Goal: Check status: Check status

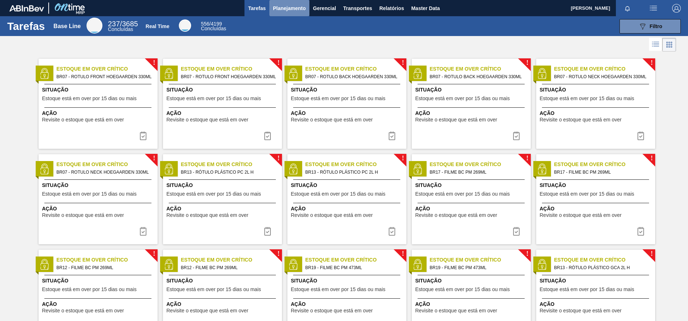
click at [293, 11] on span "Planejamento" at bounding box center [289, 8] width 33 height 9
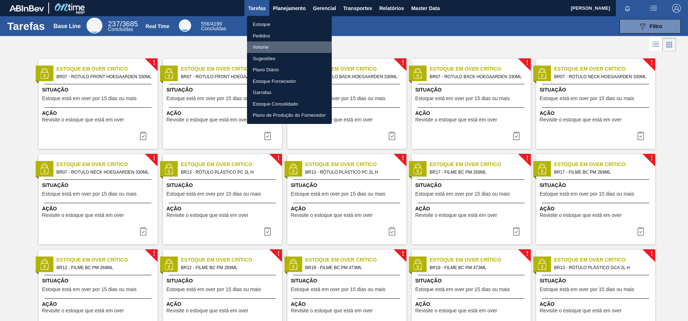
click at [266, 44] on li "Volume" at bounding box center [289, 47] width 85 height 12
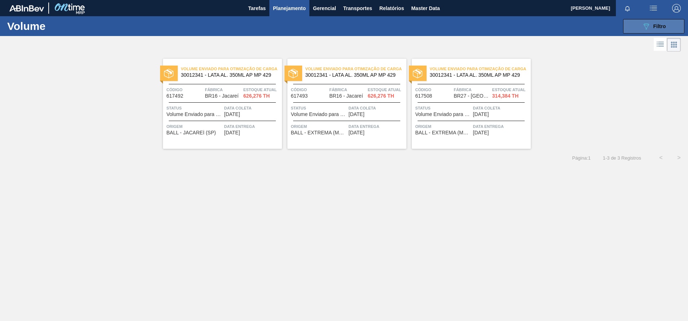
click at [649, 25] on icon "089F7B8B-B2A5-4AFE-B5C0-19BA573D28AC" at bounding box center [646, 26] width 9 height 9
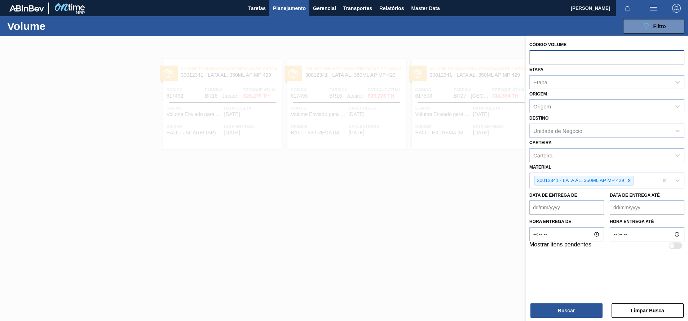
click at [551, 58] on input "text" at bounding box center [607, 57] width 155 height 14
paste input "text"
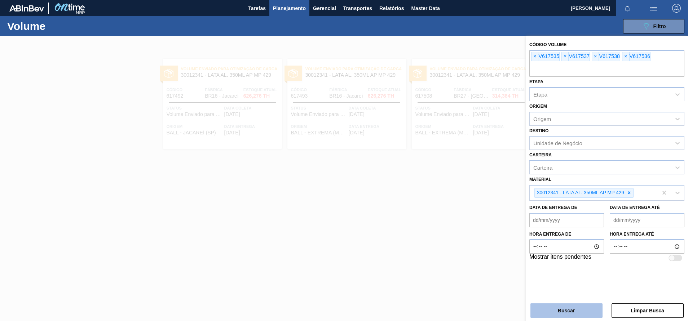
click at [563, 307] on button "Buscar" at bounding box center [567, 311] width 72 height 14
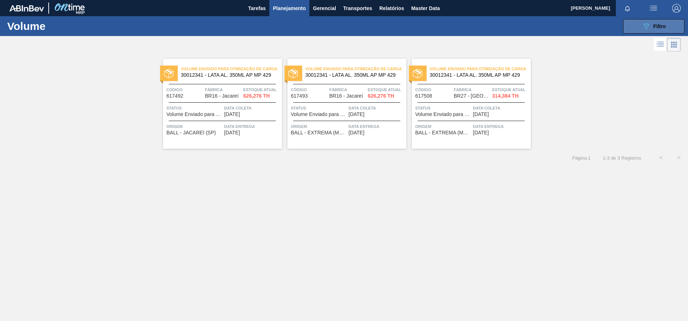
click at [638, 24] on button "089F7B8B-B2A5-4AFE-B5C0-19BA573D28AC Filtro" at bounding box center [653, 26] width 61 height 14
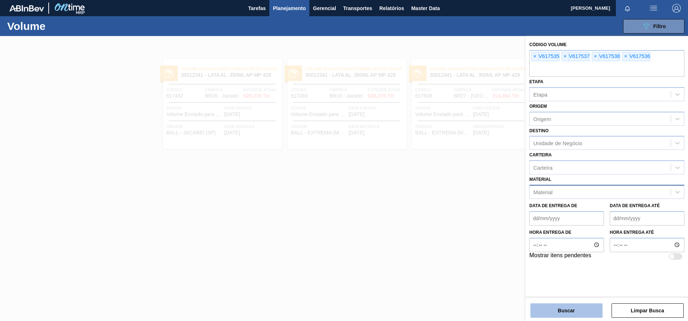
click at [562, 310] on button "Buscar" at bounding box center [567, 311] width 72 height 14
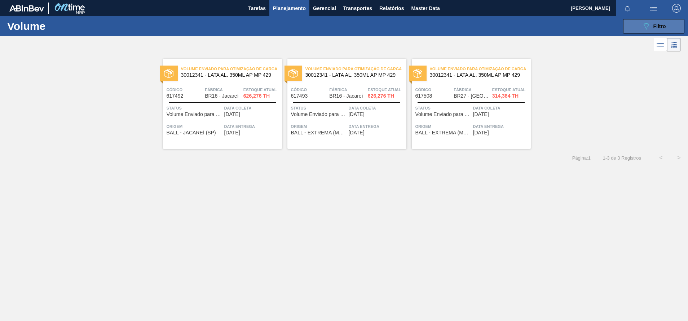
click at [626, 28] on button "089F7B8B-B2A5-4AFE-B5C0-19BA573D28AC Filtro" at bounding box center [653, 26] width 61 height 14
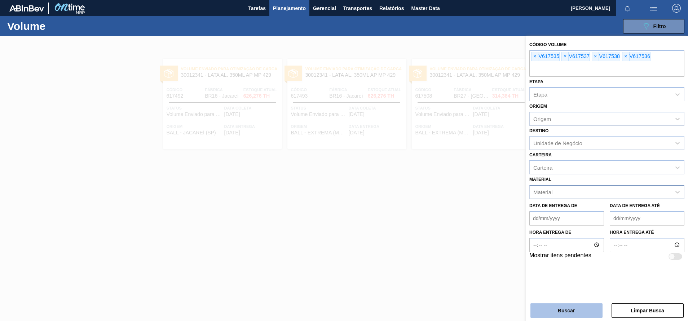
click at [578, 306] on button "Buscar" at bounding box center [567, 311] width 72 height 14
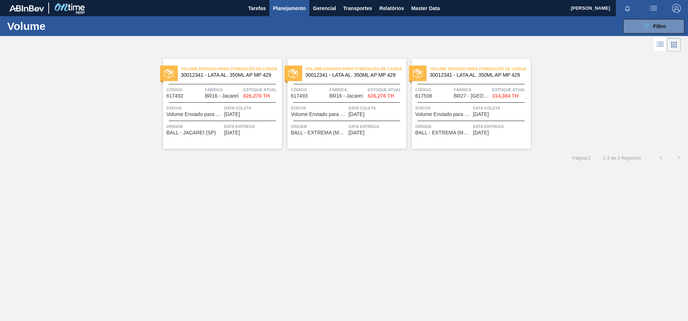
click at [240, 131] on span "[DATE]" at bounding box center [232, 132] width 16 height 5
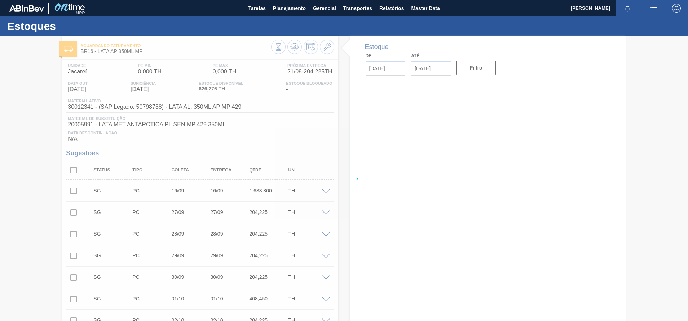
type input "[DATE]"
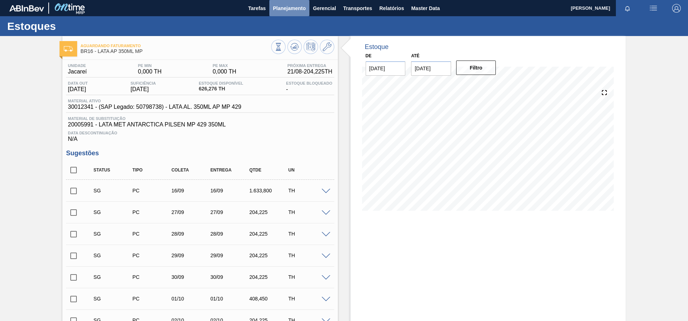
click at [284, 16] on button "Planejamento" at bounding box center [289, 8] width 40 height 16
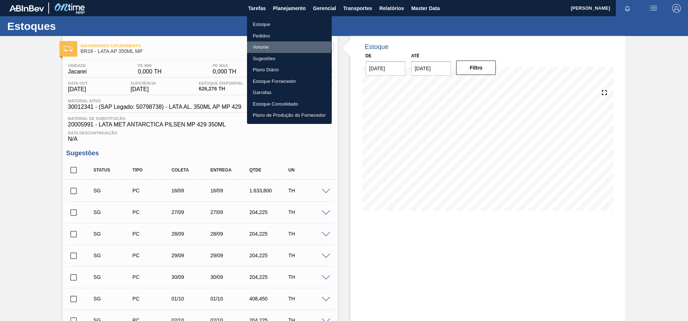
click at [261, 45] on li "Volume" at bounding box center [289, 47] width 85 height 12
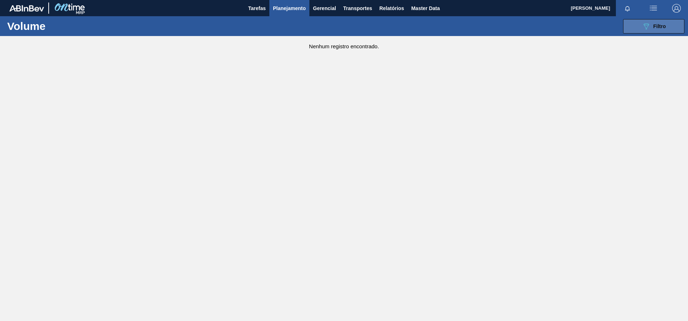
click at [635, 24] on button "089F7B8B-B2A5-4AFE-B5C0-19BA573D28AC Filtro" at bounding box center [653, 26] width 61 height 14
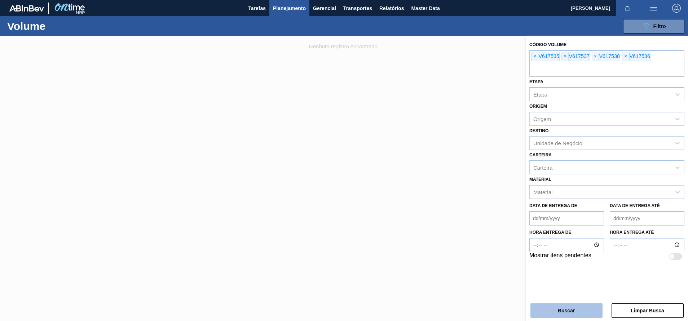
click at [571, 306] on button "Buscar" at bounding box center [567, 311] width 72 height 14
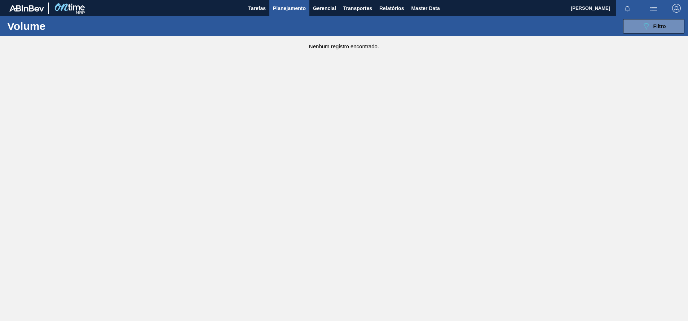
click at [650, 17] on div "089F7B8B-B2A5-4AFE-B5C0-19BA573D28AC Filtro Código Volume × V617535 × V617537 ×…" at bounding box center [400, 27] width 570 height 22
click at [649, 18] on div "089F7B8B-B2A5-4AFE-B5C0-19BA573D28AC Filtro Código Volume × V617535 × V617537 ×…" at bounding box center [400, 27] width 570 height 22
click at [648, 18] on div "089F7B8B-B2A5-4AFE-B5C0-19BA573D28AC Filtro Código Volume × V617535 × V617537 ×…" at bounding box center [400, 27] width 570 height 22
click at [647, 18] on div "089F7B8B-B2A5-4AFE-B5C0-19BA573D28AC Filtro Código Volume × V617535 × V617537 ×…" at bounding box center [400, 27] width 570 height 22
drag, startPoint x: 647, startPoint y: 18, endPoint x: 639, endPoint y: 22, distance: 9.8
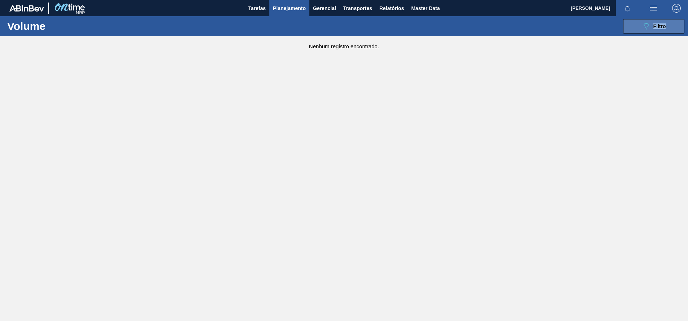
click at [639, 22] on button "089F7B8B-B2A5-4AFE-B5C0-19BA573D28AC Filtro" at bounding box center [653, 26] width 61 height 14
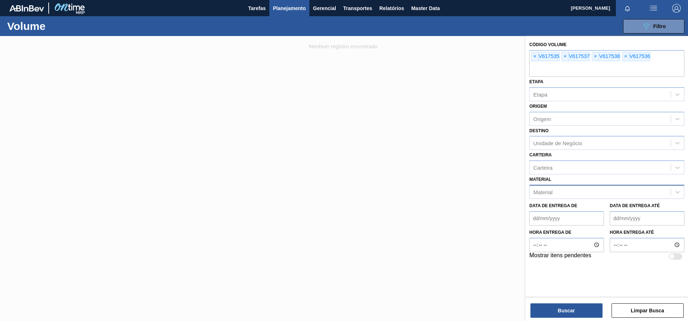
click at [547, 191] on div "Material" at bounding box center [543, 192] width 19 height 6
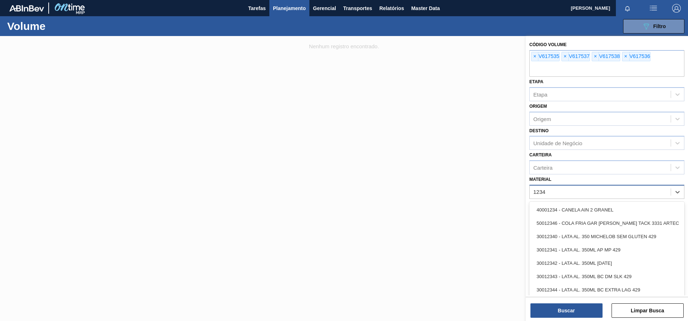
type input "12342"
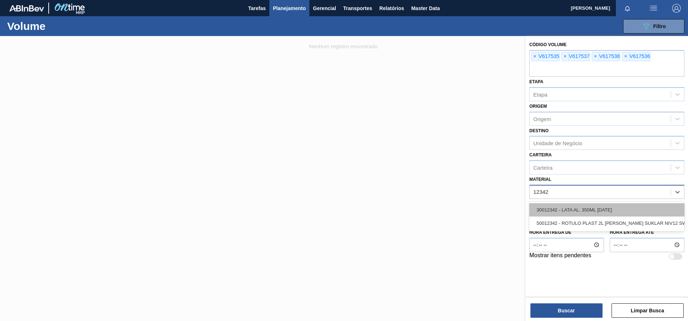
click at [553, 208] on div "30012342 - LATA AL. 350ML [DATE]" at bounding box center [607, 209] width 155 height 13
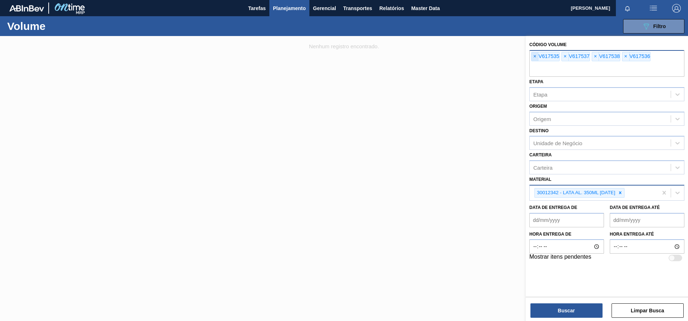
click at [536, 57] on span "×" at bounding box center [535, 56] width 7 height 9
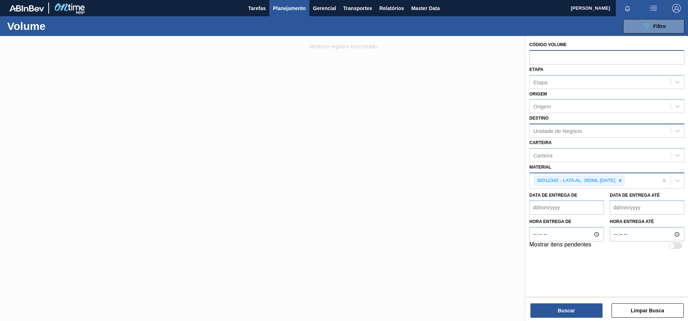
click at [554, 136] on div "Unidade de Negócio" at bounding box center [600, 131] width 141 height 10
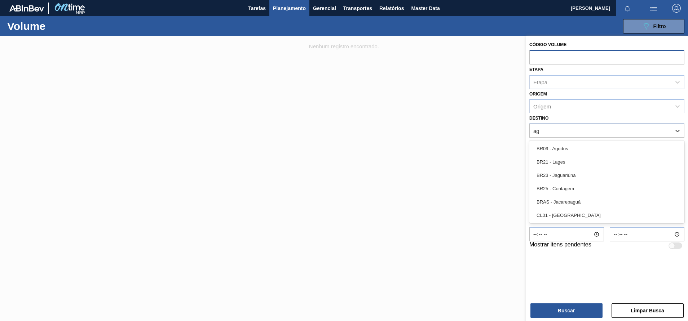
type input "agu"
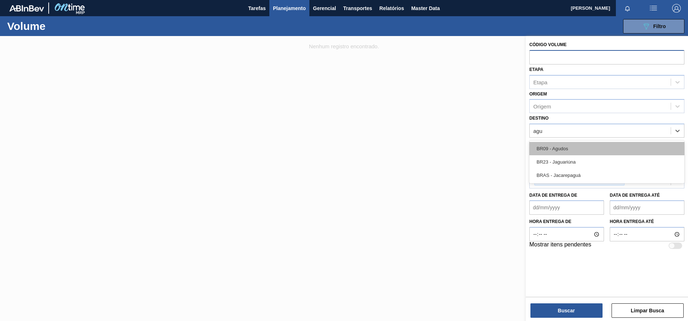
click at [556, 142] on div "BR09 - Agudos" at bounding box center [607, 148] width 155 height 13
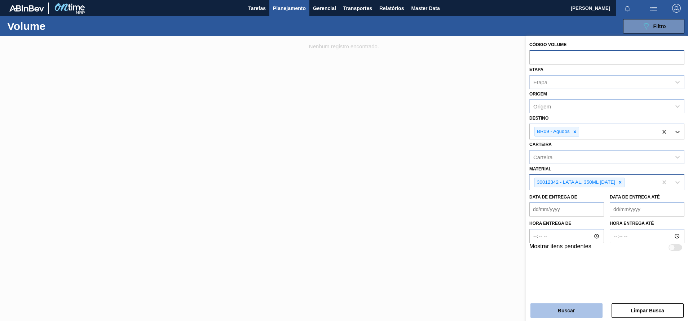
click at [568, 309] on button "Buscar" at bounding box center [567, 311] width 72 height 14
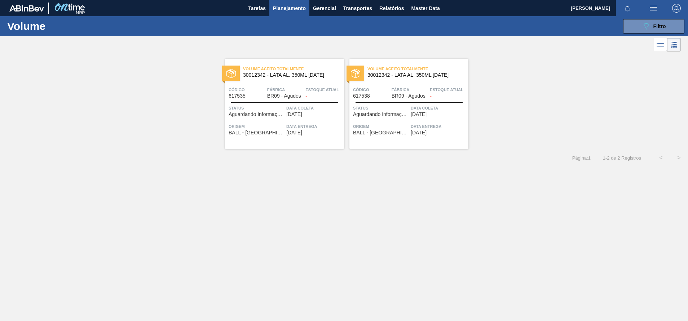
click at [312, 114] on div "Data [PERSON_NAME] [DATE]" at bounding box center [314, 111] width 56 height 13
